Goal: Information Seeking & Learning: Learn about a topic

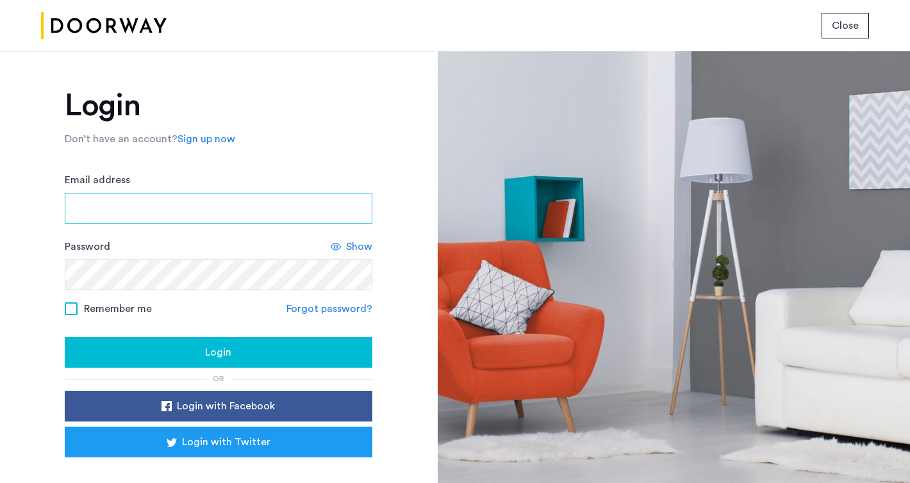
type input "**********"
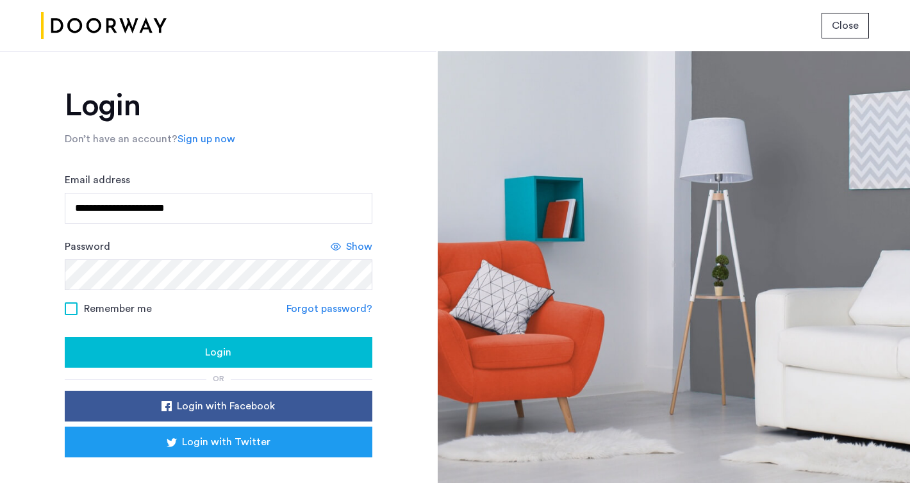
click at [197, 348] on div "Login" at bounding box center [218, 352] width 287 height 15
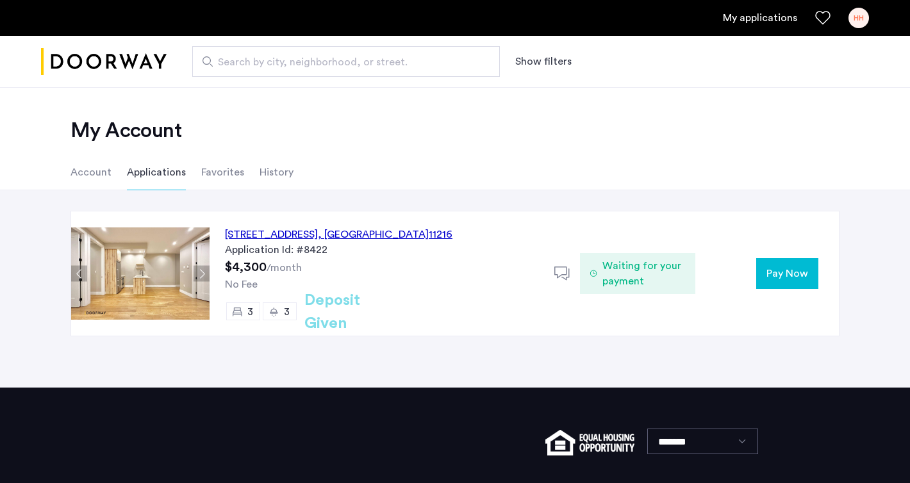
click at [429, 231] on span ", [GEOGRAPHIC_DATA]" at bounding box center [373, 234] width 111 height 10
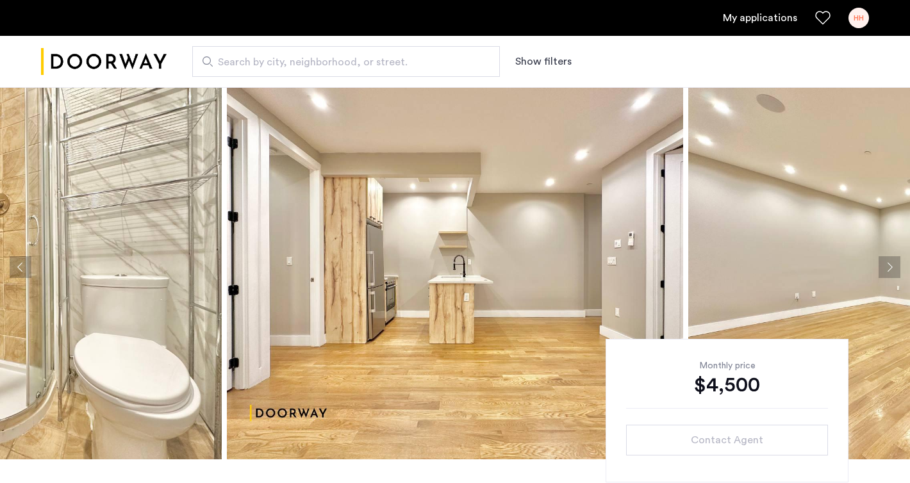
scroll to position [15, 0]
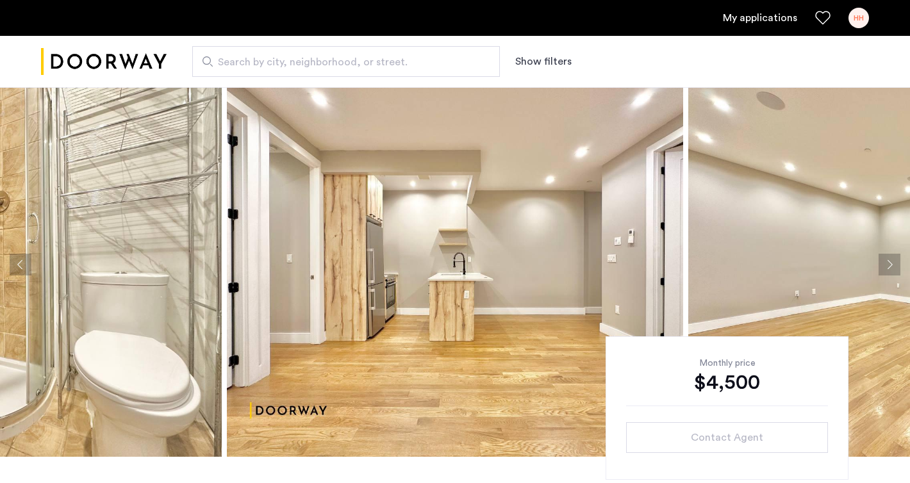
click at [435, 231] on img at bounding box center [455, 264] width 456 height 384
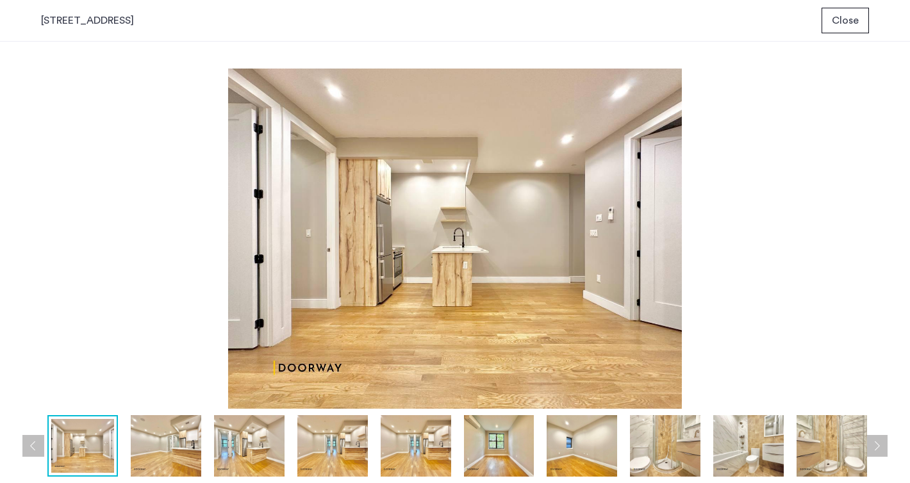
scroll to position [0, 0]
click at [581, 459] on img at bounding box center [581, 445] width 70 height 61
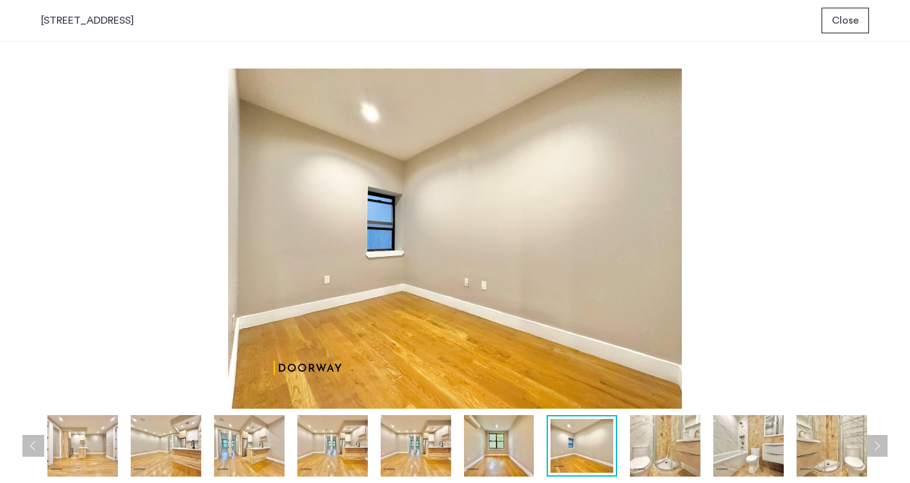
click at [683, 443] on img at bounding box center [665, 445] width 70 height 61
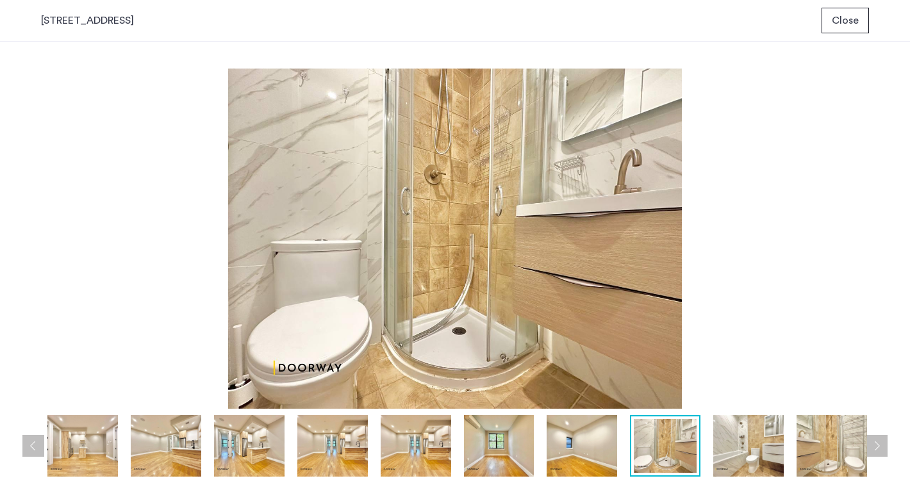
click at [730, 444] on img at bounding box center [748, 445] width 70 height 61
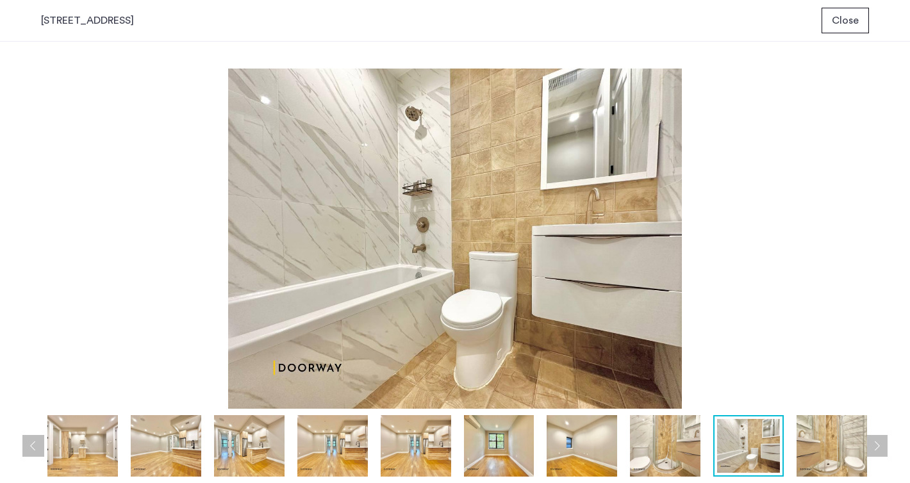
click at [545, 448] on div at bounding box center [458, 445] width 835 height 61
click at [480, 452] on img at bounding box center [499, 445] width 70 height 61
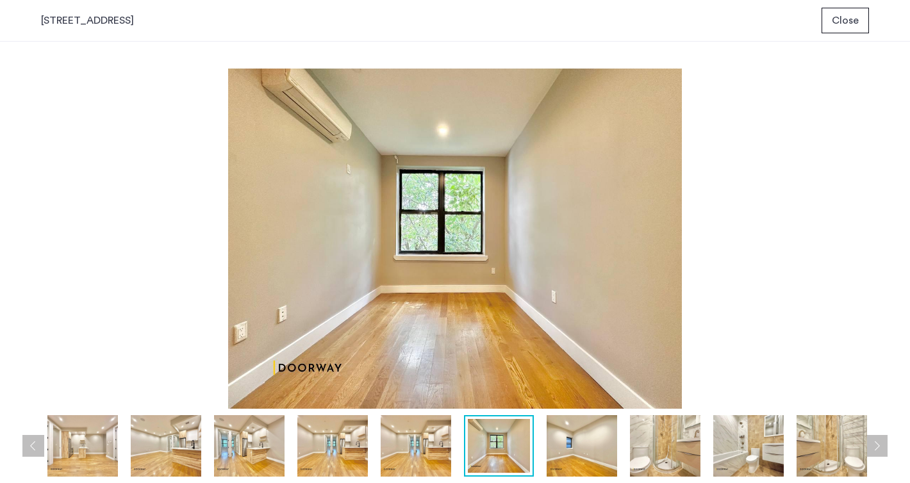
click at [414, 454] on img at bounding box center [416, 445] width 70 height 61
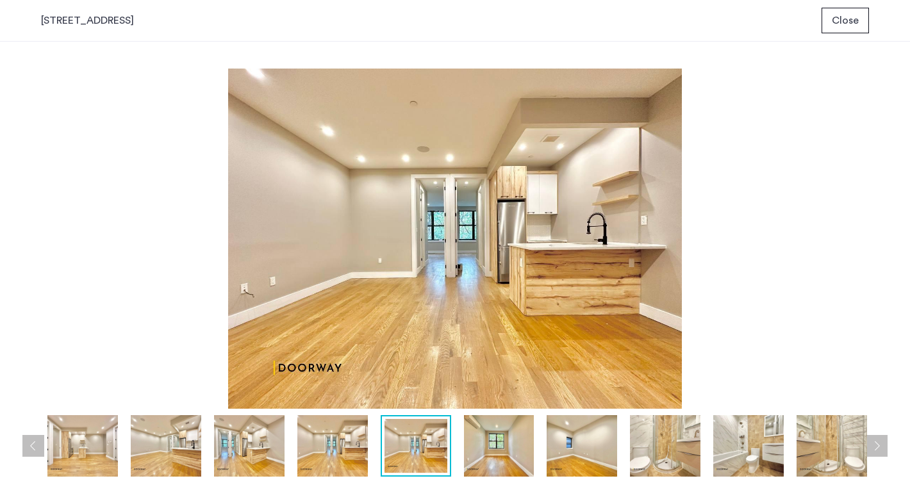
click at [368, 450] on div at bounding box center [458, 445] width 835 height 61
click at [343, 438] on img at bounding box center [332, 445] width 70 height 61
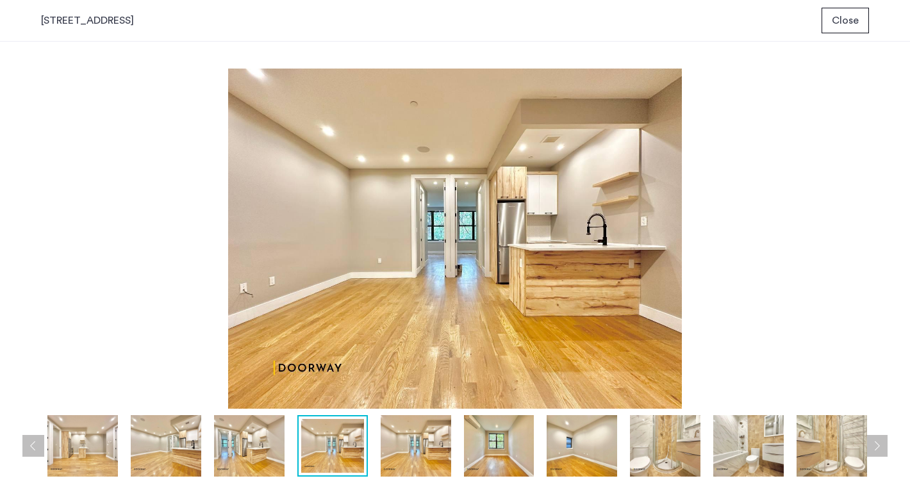
click at [222, 456] on img at bounding box center [249, 445] width 70 height 61
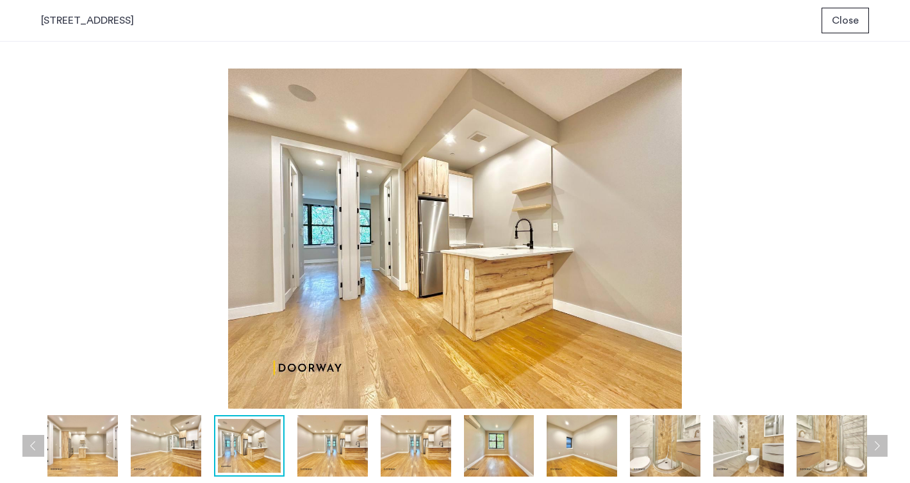
click at [178, 453] on img at bounding box center [166, 445] width 70 height 61
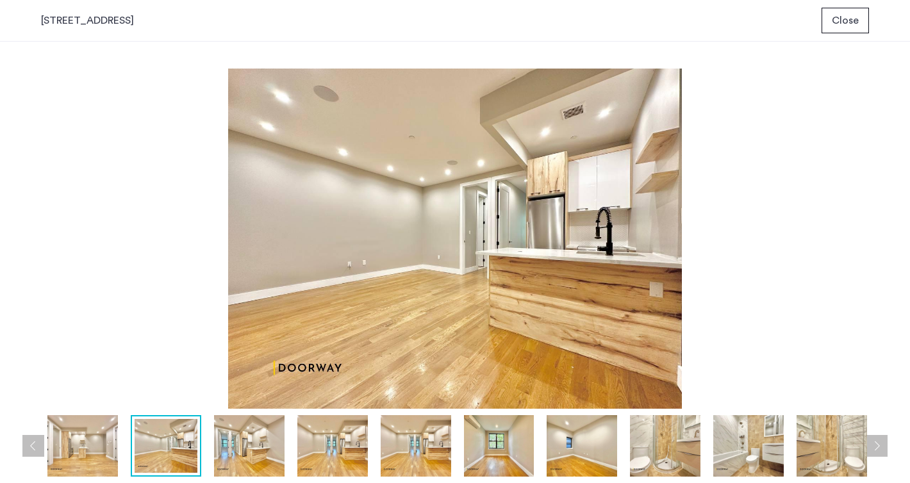
click at [119, 440] on div at bounding box center [458, 445] width 835 height 61
click at [100, 441] on img at bounding box center [82, 445] width 70 height 61
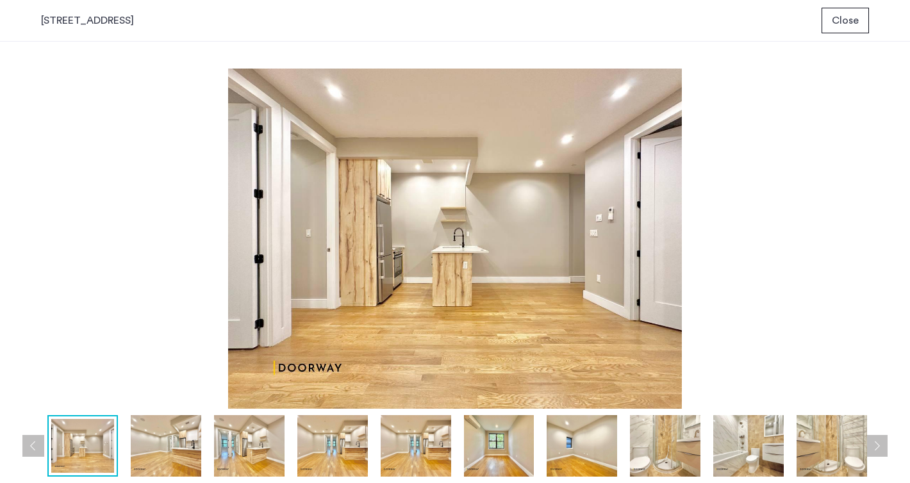
click at [470, 452] on img at bounding box center [499, 445] width 70 height 61
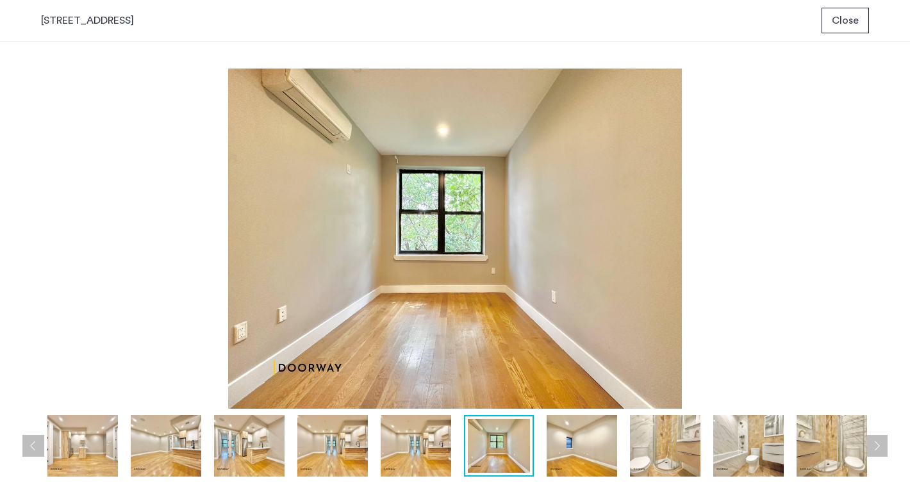
click at [589, 452] on img at bounding box center [581, 445] width 70 height 61
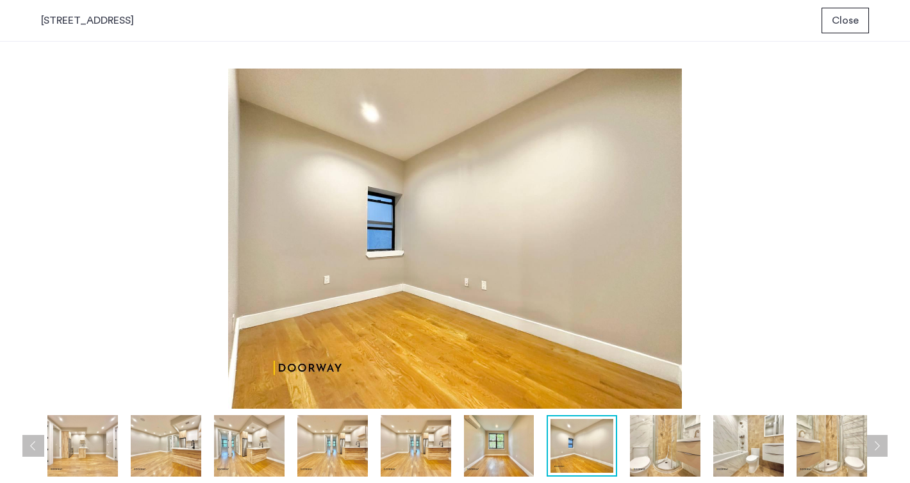
click at [660, 434] on img at bounding box center [665, 445] width 70 height 61
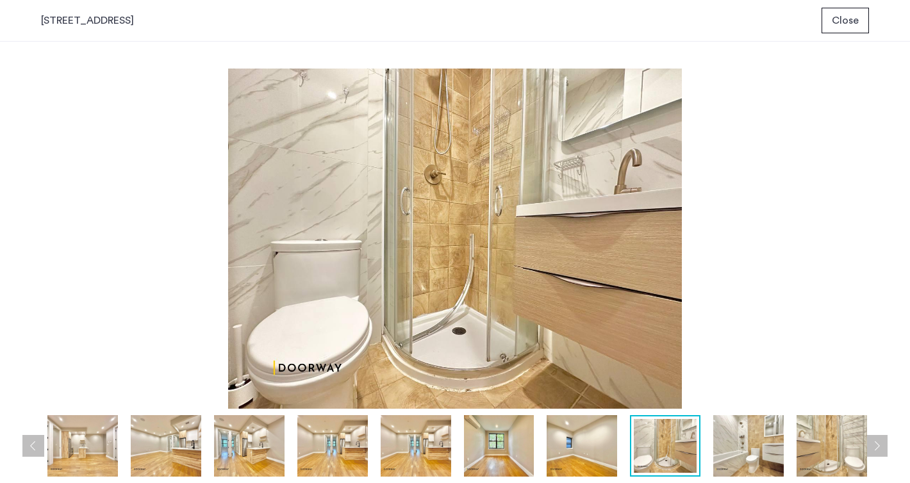
click at [874, 443] on button "Next apartment" at bounding box center [876, 446] width 22 height 22
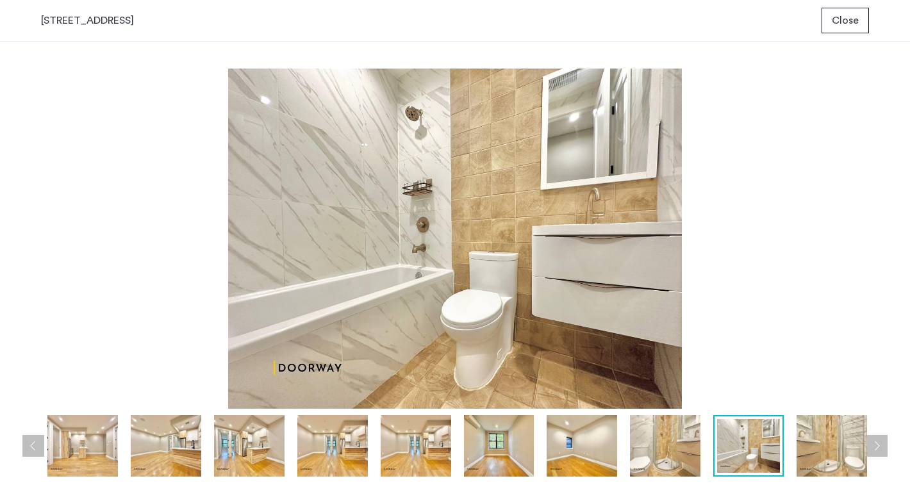
click at [874, 443] on button "Next apartment" at bounding box center [876, 446] width 22 height 22
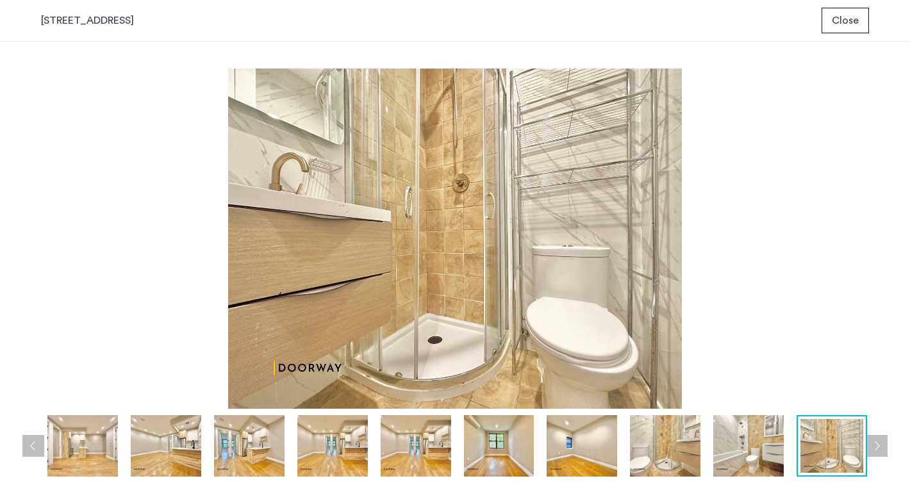
click at [874, 443] on button "Next apartment" at bounding box center [876, 446] width 22 height 22
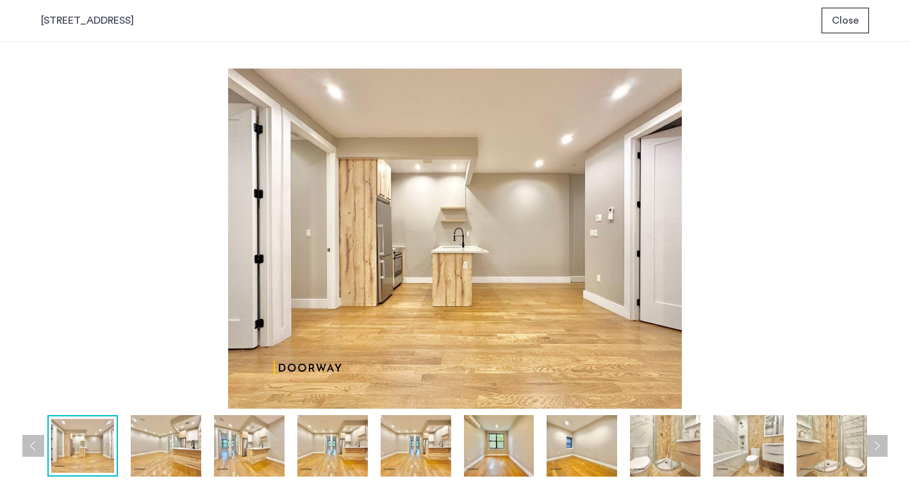
click at [874, 443] on button "Next apartment" at bounding box center [876, 446] width 22 height 22
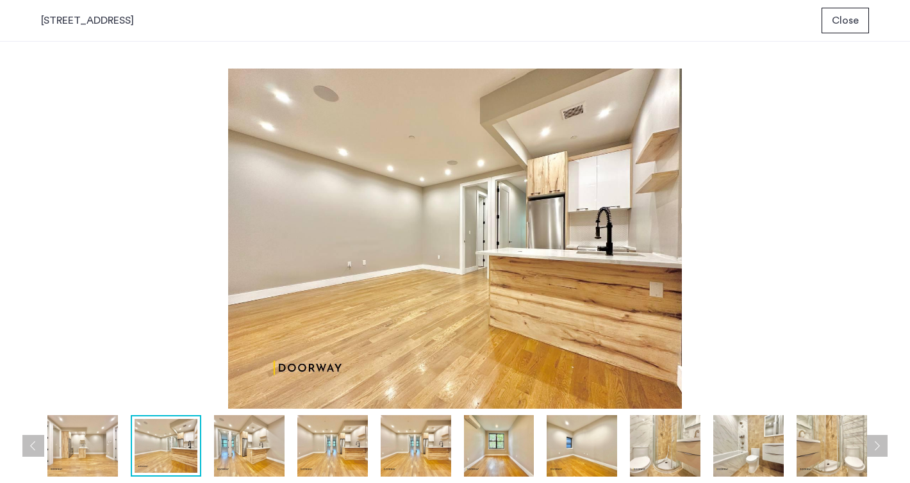
click at [874, 443] on button "Next apartment" at bounding box center [876, 446] width 22 height 22
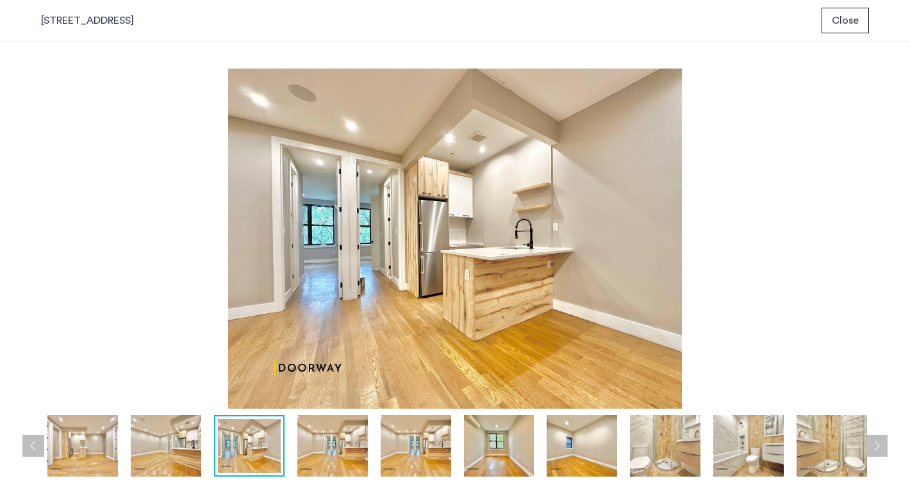
click at [874, 443] on button "Next apartment" at bounding box center [876, 446] width 22 height 22
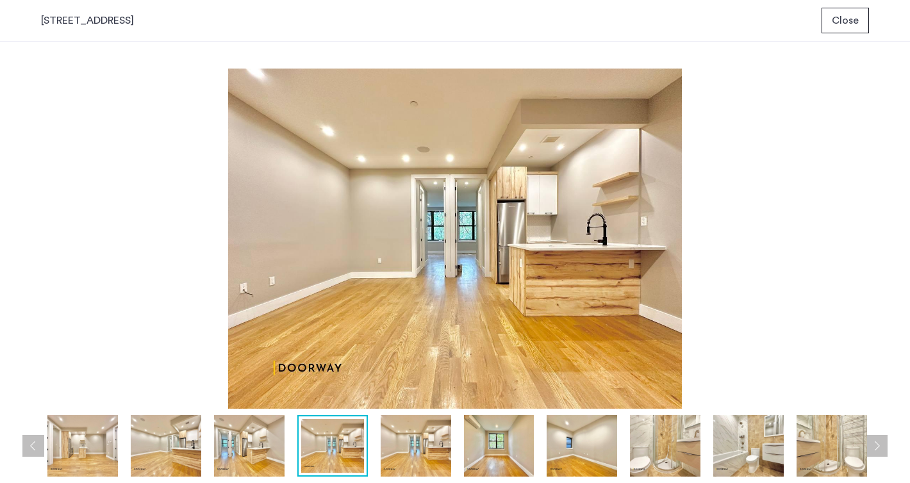
click at [874, 443] on button "Next apartment" at bounding box center [876, 446] width 22 height 22
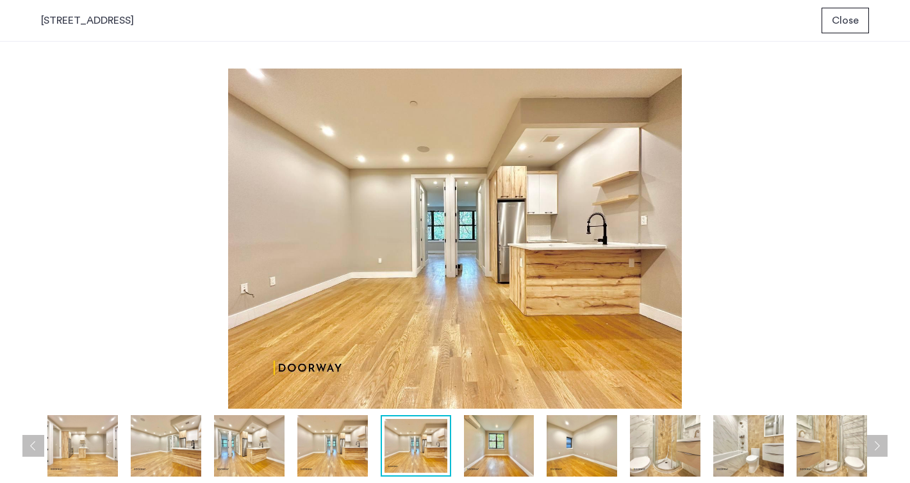
click at [874, 443] on button "Next apartment" at bounding box center [876, 446] width 22 height 22
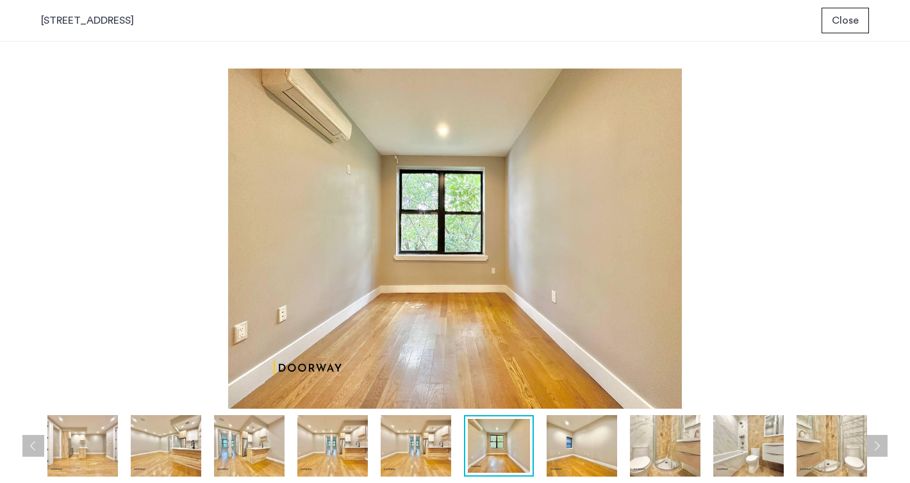
click at [874, 443] on button "Next apartment" at bounding box center [876, 446] width 22 height 22
